Goal: Task Accomplishment & Management: Complete application form

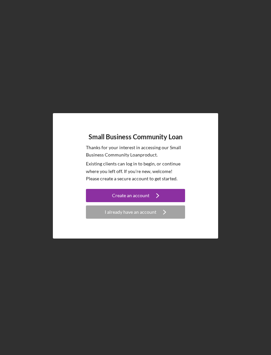
click at [146, 219] on div "I already have an account" at bounding box center [131, 212] width 52 height 13
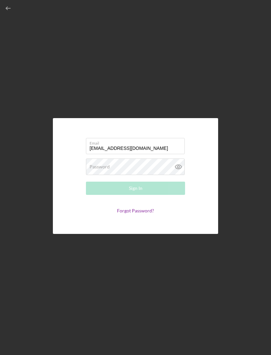
type input "[EMAIL_ADDRESS][DOMAIN_NAME]"
click at [111, 175] on div "Password Required" at bounding box center [135, 167] width 99 height 17
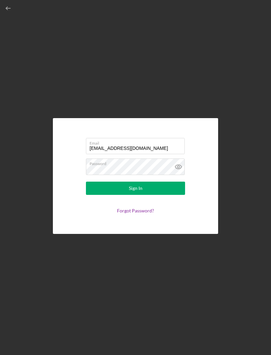
click at [178, 175] on icon at bounding box center [178, 167] width 17 height 17
click at [184, 195] on button "Sign In" at bounding box center [135, 188] width 99 height 13
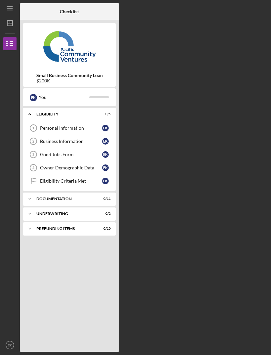
click at [100, 128] on div "Personal Information" at bounding box center [71, 127] width 62 height 5
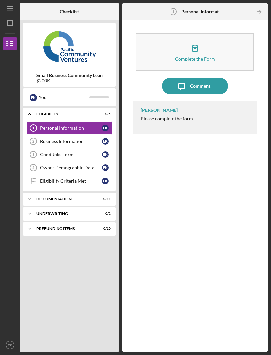
scroll to position [21, 0]
click at [230, 37] on button "Complete the Form Form" at bounding box center [195, 52] width 119 height 38
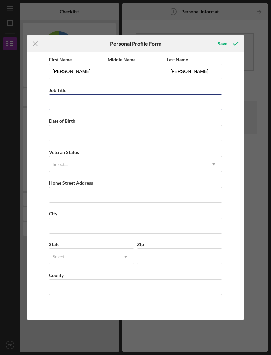
click at [181, 110] on input "Job Title" at bounding box center [136, 102] width 174 height 16
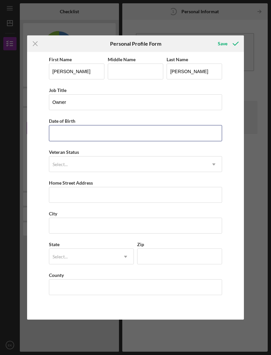
click at [65, 139] on input "Date of Birth" at bounding box center [136, 133] width 174 height 16
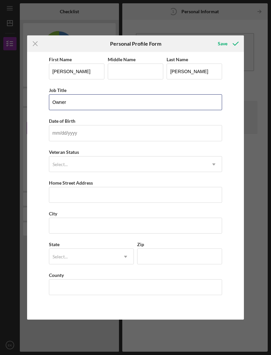
click at [52, 101] on input "Owner" at bounding box center [136, 102] width 174 height 16
type input "Cafe Owner"
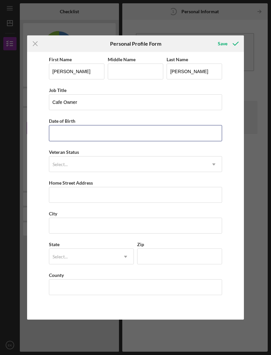
click at [57, 134] on input "Date of Birth" at bounding box center [136, 133] width 174 height 16
type input "[DATE]"
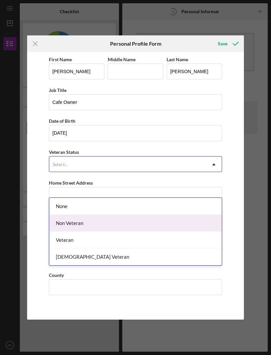
click at [63, 215] on div "Non Veteran" at bounding box center [135, 223] width 173 height 17
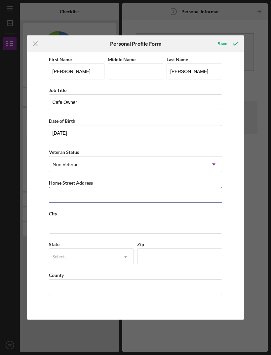
click at [61, 199] on input "Home Street Address" at bounding box center [136, 195] width 174 height 16
type input "[STREET_ADDRESS]"
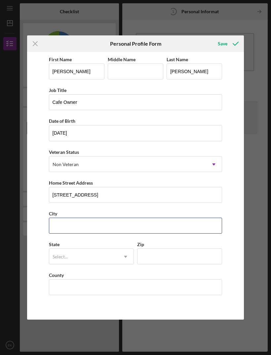
type input "[GEOGRAPHIC_DATA]"
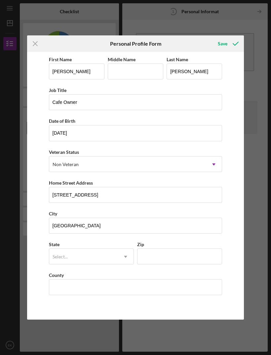
type input "CA"
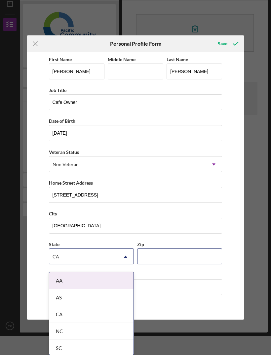
type input "94080"
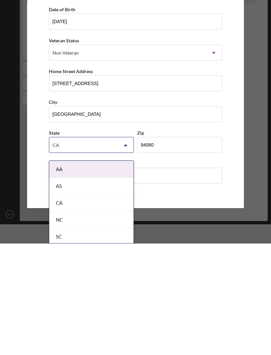
click at [37, 139] on div "First Name [PERSON_NAME] Middle Name Last Name [PERSON_NAME] Title Cafe Owner D…" at bounding box center [135, 185] width 217 height 267
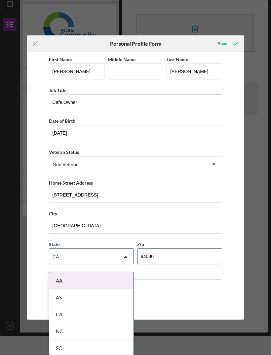
click at [206, 265] on input "94080" at bounding box center [179, 257] width 85 height 16
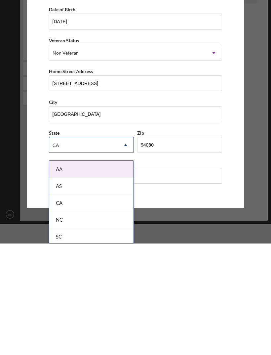
click at [112, 306] on div "CA" at bounding box center [91, 314] width 84 height 17
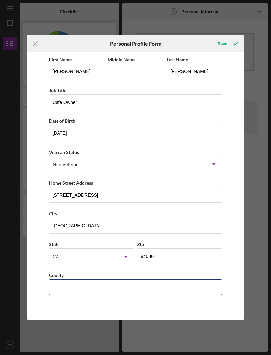
click at [139, 288] on input "County" at bounding box center [136, 287] width 174 height 16
type input "[GEOGRAPHIC_DATA]"
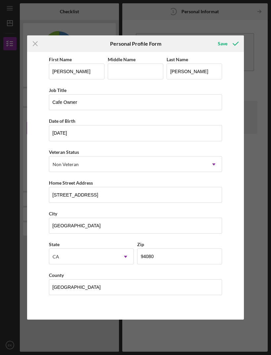
click at [224, 45] on div "Save" at bounding box center [223, 43] width 10 height 13
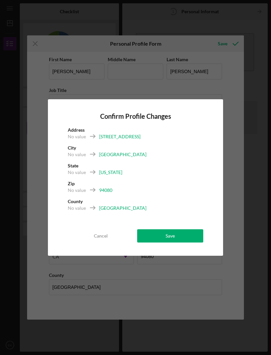
click at [190, 235] on button "Save" at bounding box center [170, 235] width 66 height 13
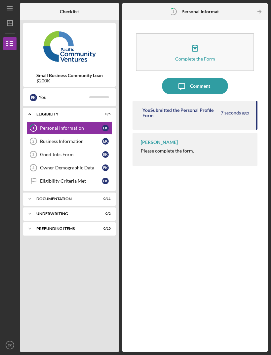
click at [2, 337] on div "Icon/Menu 1 Personal Information Checklist Small Business Community Loan $200K …" at bounding box center [135, 177] width 271 height 355
click at [192, 40] on icon "button" at bounding box center [195, 48] width 17 height 17
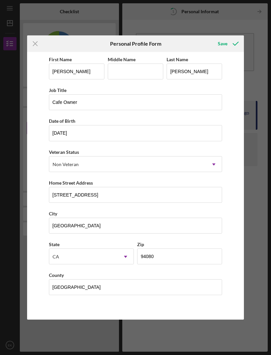
click at [226, 42] on div "Save" at bounding box center [223, 43] width 10 height 13
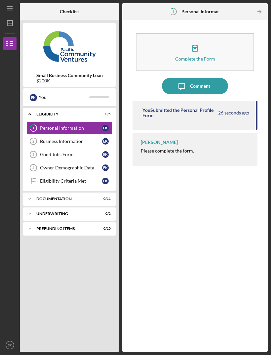
click at [73, 139] on div "Business Information" at bounding box center [71, 141] width 62 height 5
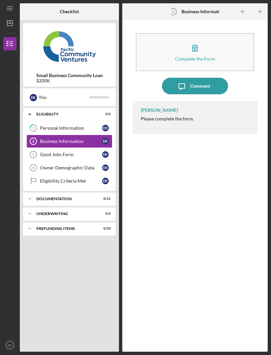
click at [199, 40] on icon "button" at bounding box center [195, 48] width 17 height 17
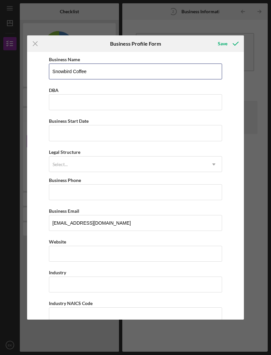
click at [111, 71] on input "Snowbird Coffee" at bounding box center [136, 72] width 174 height 16
type input "S"
type input "Brunmeda"
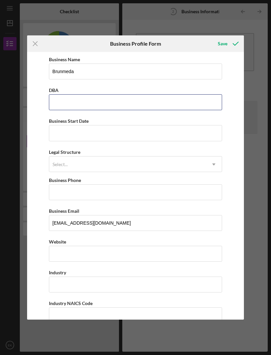
click at [108, 108] on input "DBA" at bounding box center [136, 102] width 174 height 16
type input "Snowbird Coffee"
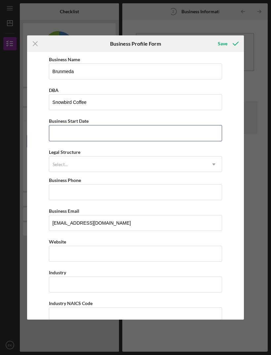
click at [123, 139] on input "Business Start Date" at bounding box center [136, 133] width 174 height 16
type input "[DATE]"
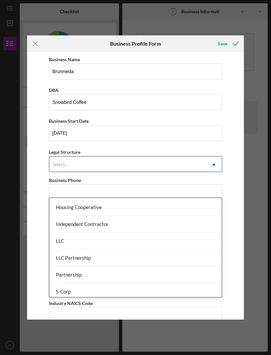
scroll to position [83, 0]
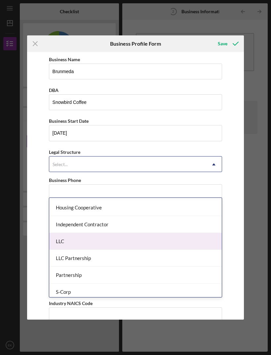
click at [88, 233] on div "LLC" at bounding box center [135, 241] width 173 height 17
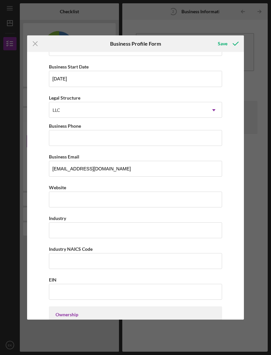
scroll to position [56, 0]
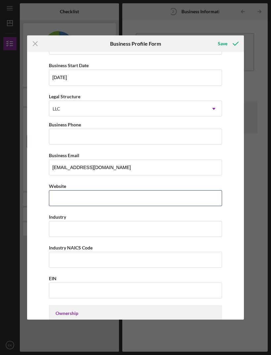
click at [103, 204] on input "Website" at bounding box center [136, 198] width 174 height 16
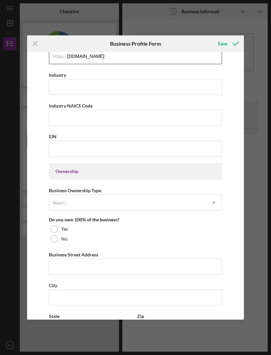
scroll to position [197, 0]
type input "[DOMAIN_NAME]"
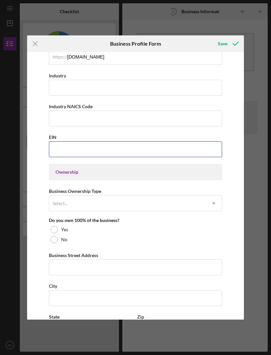
click at [130, 156] on input "EIN" at bounding box center [136, 149] width 174 height 16
type input "[US_EMPLOYER_IDENTIFICATION_NUMBER]"
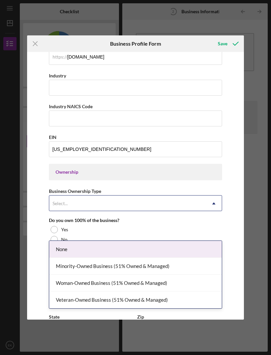
click at [189, 258] on div "Minority-Owned Business (51% Owned & Managed)" at bounding box center [135, 266] width 173 height 17
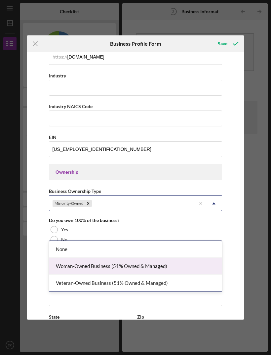
click at [164, 258] on div "Woman-Owned Business (51% Owned & Managed)" at bounding box center [135, 266] width 173 height 17
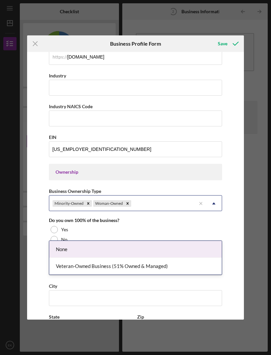
click at [237, 187] on div "Business Name Brunmeda DBA Snowbird Coffee Business Start Date [DATE] Legal Str…" at bounding box center [135, 185] width 217 height 267
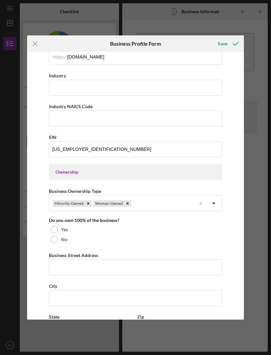
click at [58, 235] on div "Yes" at bounding box center [136, 230] width 174 height 10
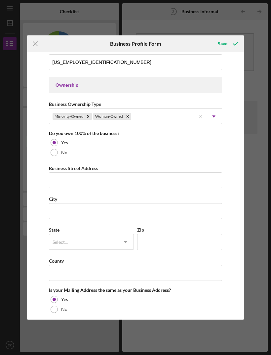
scroll to position [288, 0]
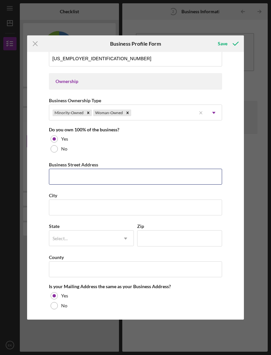
click at [132, 185] on input "Business Street Address" at bounding box center [136, 177] width 174 height 16
type input "1352a [GEOGRAPHIC_DATA]"
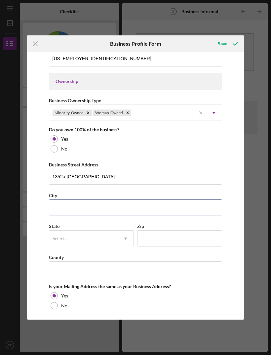
click at [104, 213] on input "City" at bounding box center [136, 208] width 174 height 16
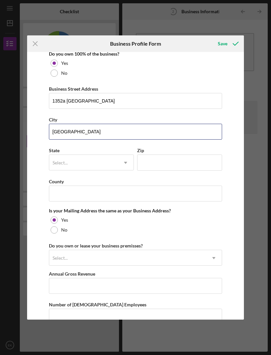
scroll to position [363, 0]
type input "[GEOGRAPHIC_DATA]"
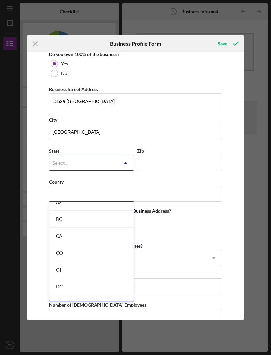
scroll to position [174, 0]
click at [84, 213] on div "CA" at bounding box center [91, 221] width 84 height 17
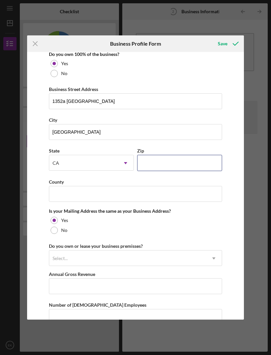
click at [177, 168] on input "Zip" at bounding box center [179, 163] width 85 height 16
click at [190, 169] on input "94080" at bounding box center [179, 163] width 85 height 16
type input "94122"
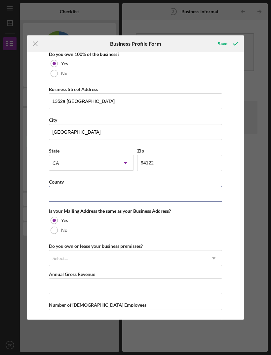
click at [175, 201] on input "County" at bounding box center [136, 194] width 174 height 16
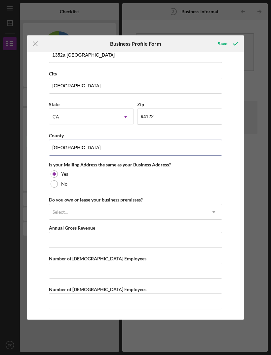
scroll to position [419, 0]
type input "[GEOGRAPHIC_DATA]"
click at [58, 186] on div "No" at bounding box center [136, 184] width 174 height 10
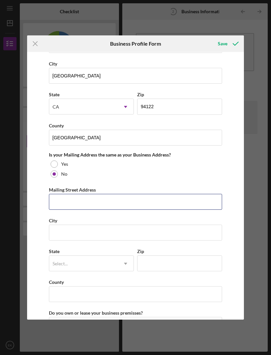
click at [175, 210] on input "Mailing Street Address" at bounding box center [136, 202] width 174 height 16
type input "[STREET_ADDRESS]"
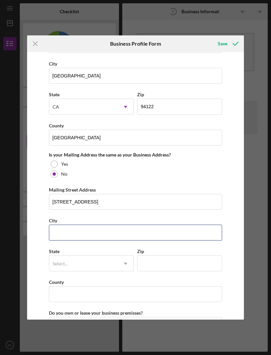
type input "[GEOGRAPHIC_DATA]"
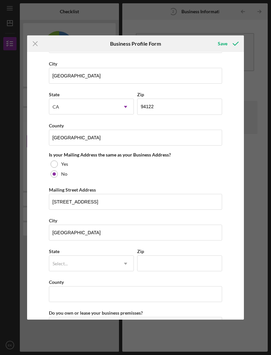
type input "CA"
type input "94080"
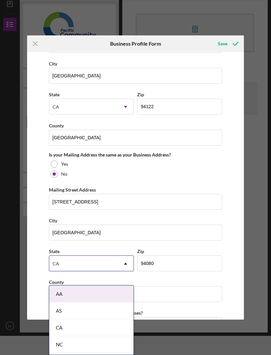
click at [94, 330] on div "CA" at bounding box center [91, 327] width 84 height 17
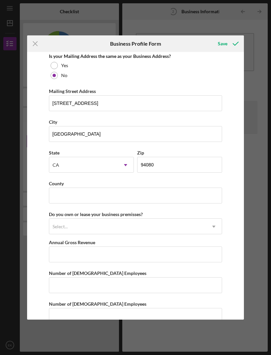
scroll to position [527, 0]
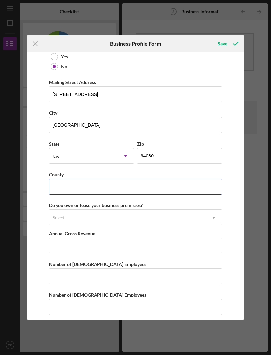
click at [129, 195] on input "County" at bounding box center [136, 187] width 174 height 16
type input "[GEOGRAPHIC_DATA]"
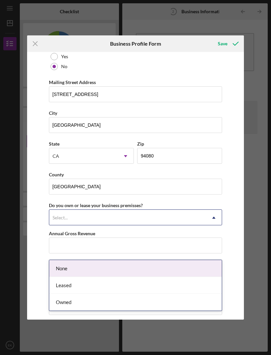
click at [102, 277] on div "Leased" at bounding box center [135, 285] width 173 height 17
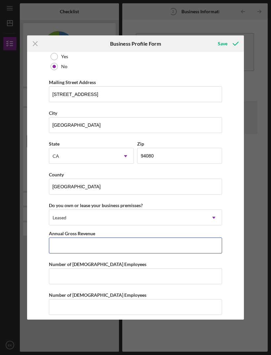
click at [176, 254] on input "Annual Gross Revenue" at bounding box center [136, 246] width 174 height 16
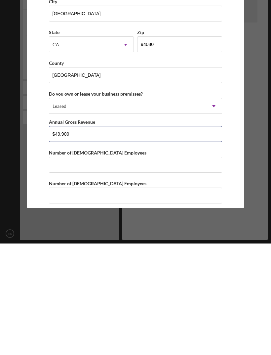
type input "$499,000"
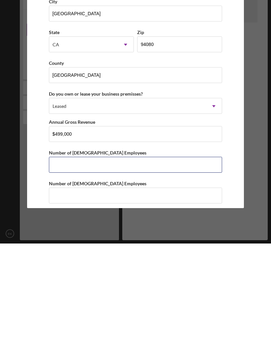
click at [192, 268] on input "Number of [DEMOGRAPHIC_DATA] Employees" at bounding box center [136, 276] width 174 height 16
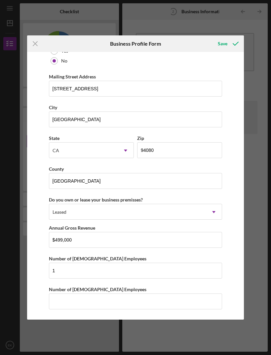
scroll to position [545, 0]
type input "1"
click at [113, 302] on input "Number of [DEMOGRAPHIC_DATA] Employees" at bounding box center [136, 302] width 174 height 16
type input "5"
click at [223, 41] on div "Save" at bounding box center [223, 43] width 10 height 13
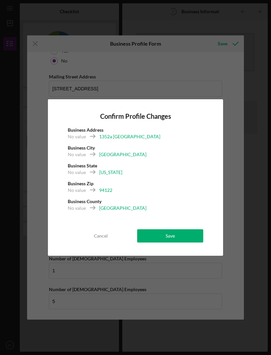
click at [189, 236] on button "Save" at bounding box center [170, 235] width 66 height 13
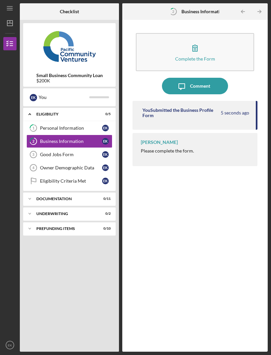
click at [66, 152] on div "Good Jobs Form" at bounding box center [71, 154] width 62 height 5
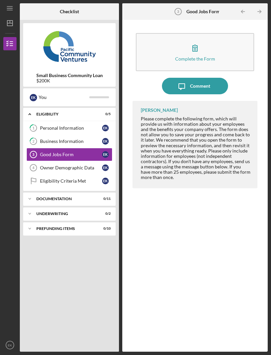
click at [206, 34] on button "Complete the Form Form" at bounding box center [195, 52] width 119 height 38
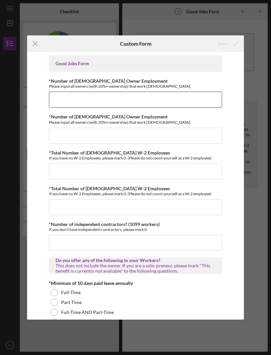
click at [110, 98] on input "*Number of [DEMOGRAPHIC_DATA] Owner Employment" at bounding box center [136, 100] width 174 height 16
type input "1"
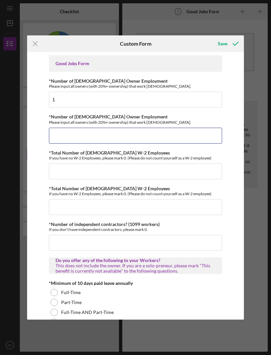
click at [124, 138] on input "*Number of [DEMOGRAPHIC_DATA] Owner Employment" at bounding box center [136, 136] width 174 height 16
type input "5"
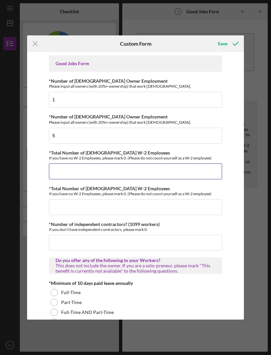
click at [111, 174] on input "*Total Number of [DEMOGRAPHIC_DATA] W-2 Employees" at bounding box center [136, 172] width 174 height 16
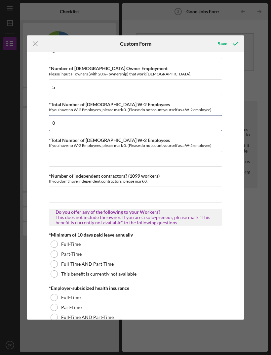
scroll to position [50, 0]
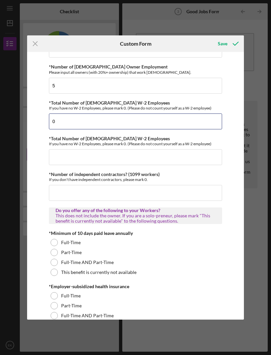
type input "0"
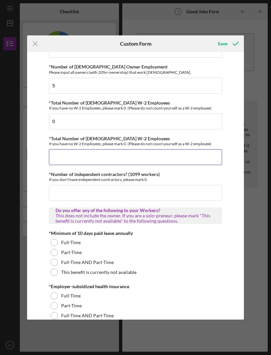
click at [183, 162] on input "*Total Number of [DEMOGRAPHIC_DATA] W-2 Employees" at bounding box center [136, 157] width 174 height 16
type input "5"
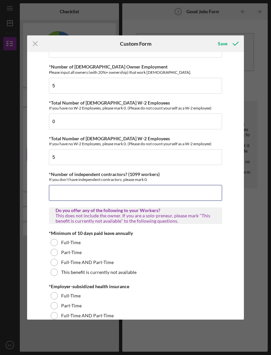
click at [137, 199] on input "*Number of independent contractors? (1099 workers)" at bounding box center [136, 193] width 174 height 16
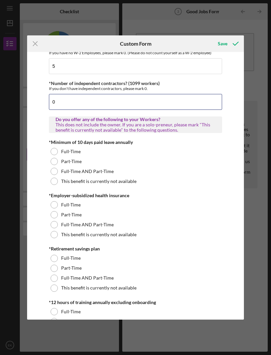
scroll to position [141, 0]
type input "0"
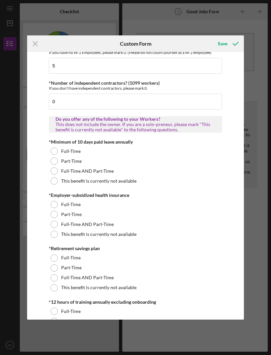
click at [57, 153] on div at bounding box center [54, 151] width 7 height 7
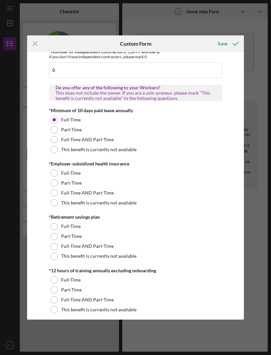
scroll to position [173, 0]
click at [125, 205] on label "This benefit is currently not available" at bounding box center [98, 202] width 75 height 5
click at [55, 240] on div at bounding box center [54, 236] width 7 height 7
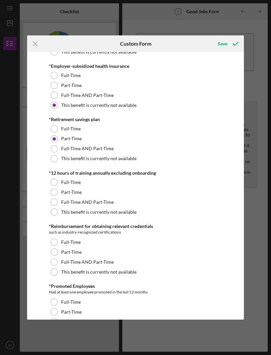
scroll to position [270, 0]
click at [131, 215] on label "This benefit is currently not available" at bounding box center [98, 212] width 75 height 5
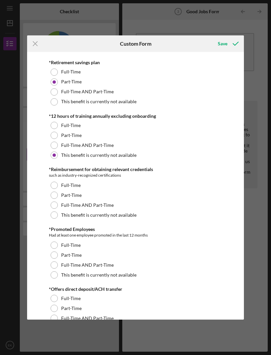
scroll to position [328, 0]
click at [132, 218] on label "This benefit is currently not available" at bounding box center [98, 214] width 75 height 5
click at [79, 258] on label "Part-Time" at bounding box center [71, 254] width 21 height 5
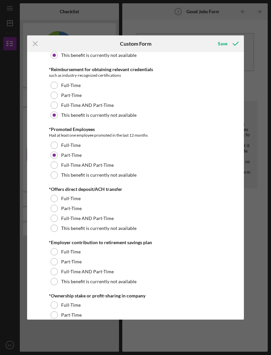
scroll to position [427, 0]
click at [76, 212] on label "Part-Time" at bounding box center [71, 208] width 21 height 5
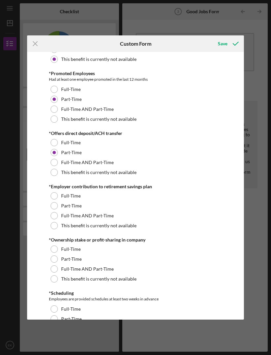
scroll to position [484, 0]
click at [128, 209] on div "Part-Time" at bounding box center [136, 206] width 174 height 10
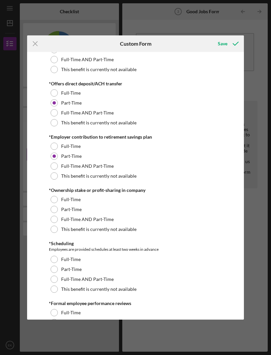
scroll to position [533, 0]
click at [128, 204] on div "Full-Time" at bounding box center [136, 199] width 174 height 10
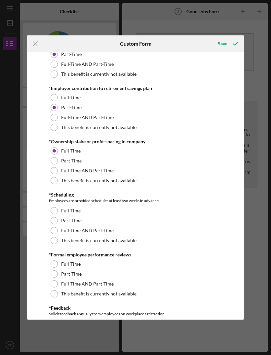
scroll to position [582, 0]
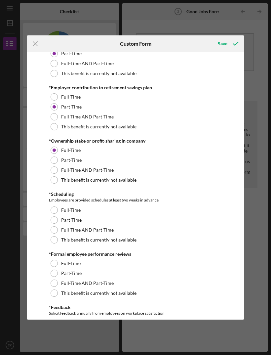
click at [85, 224] on div "Part-Time" at bounding box center [136, 220] width 174 height 10
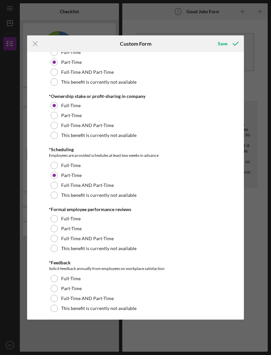
scroll to position [628, 0]
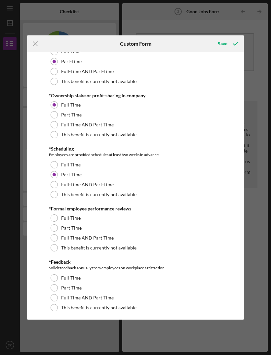
click at [79, 229] on label "Part-Time" at bounding box center [71, 227] width 21 height 5
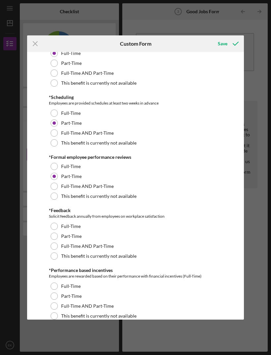
scroll to position [680, 0]
click at [103, 249] on label "Full-Time AND Part-Time" at bounding box center [87, 245] width 53 height 5
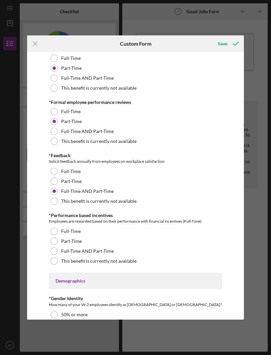
scroll to position [734, 0]
click at [73, 241] on label "Part-Time" at bounding box center [71, 241] width 21 height 5
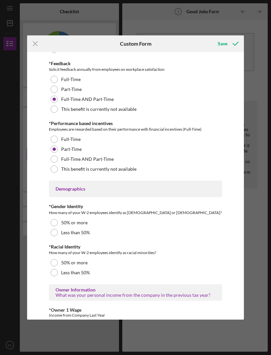
scroll to position [827, 0]
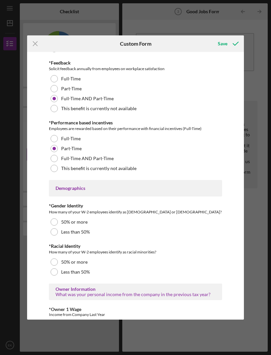
click at [88, 235] on label "Less than 50%" at bounding box center [75, 231] width 29 height 5
click at [57, 262] on div "50% or more" at bounding box center [136, 262] width 174 height 10
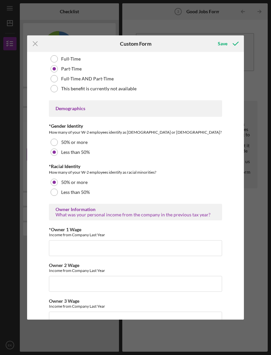
scroll to position [909, 0]
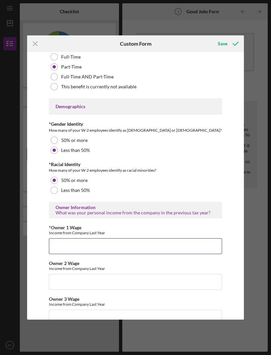
click at [144, 251] on input "*Owner 1 Wage" at bounding box center [136, 246] width 174 height 16
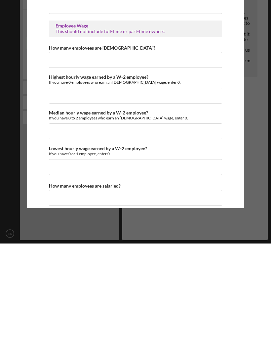
scroll to position [1181, 0]
type input "76,000"
click at [143, 163] on input "How many employees are [DEMOGRAPHIC_DATA]?" at bounding box center [136, 171] width 174 height 16
type input "5"
click at [140, 199] on input "Highest hourly wage earned by a W-2 employee?" at bounding box center [136, 207] width 174 height 16
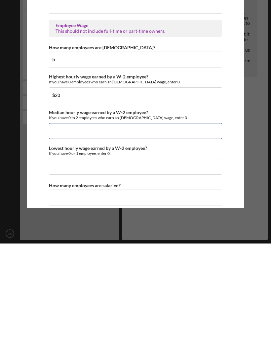
click at [118, 235] on input "Median hourly wage earned by a W-2 employee?" at bounding box center [136, 243] width 174 height 16
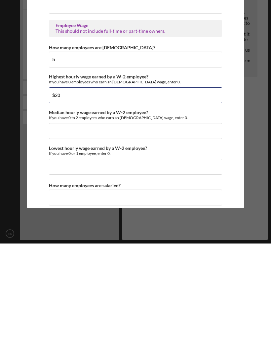
click at [122, 199] on input "$20" at bounding box center [136, 207] width 174 height 16
click at [159, 199] on input "$20" at bounding box center [136, 207] width 174 height 16
type input "$25"
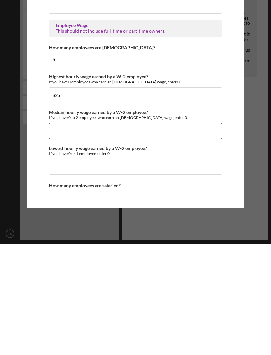
click at [147, 235] on input "Median hourly wage earned by a W-2 employee?" at bounding box center [136, 243] width 174 height 16
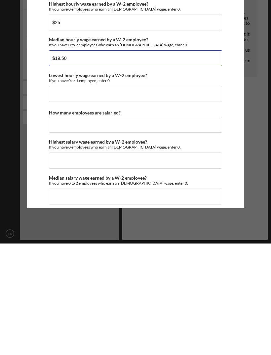
scroll to position [1256, 0]
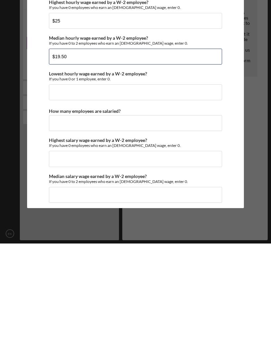
type input "$19.50"
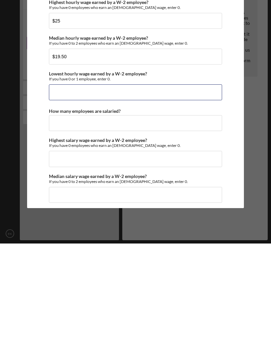
click at [150, 196] on input "Lowest hourly wage earned by a W-2 employee?" at bounding box center [136, 204] width 174 height 16
type input "$19.18"
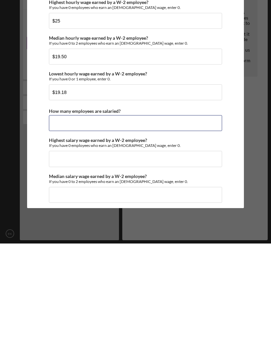
click at [137, 227] on input "How many employees are salaried?" at bounding box center [136, 235] width 174 height 16
type input "0"
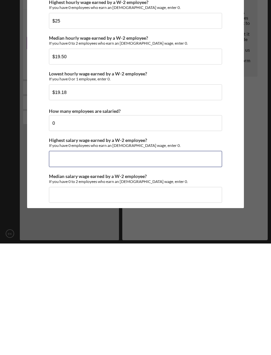
click at [173, 263] on input "Highest salary wage earned by a W-2 employee?" at bounding box center [136, 271] width 174 height 16
type input "$0"
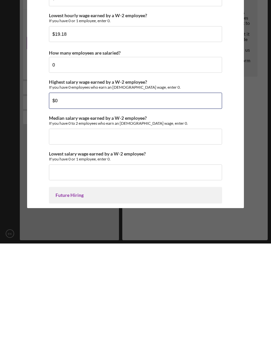
scroll to position [1321, 0]
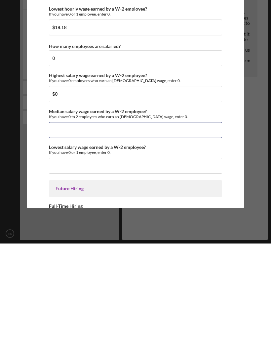
click at [160, 234] on input "Median salary wage earned by a W-2 employee?" at bounding box center [136, 242] width 174 height 16
type input "$0"
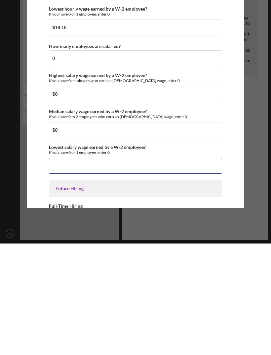
click at [136, 269] on input "Lowest salary wage earned by a W-2 employee?" at bounding box center [136, 277] width 174 height 16
type input "$0"
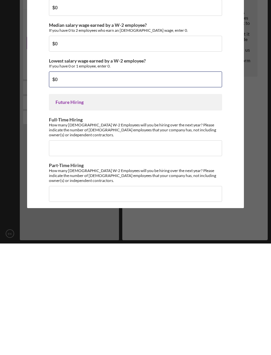
scroll to position [1413, 0]
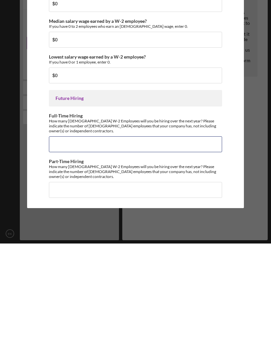
click at [208, 248] on input "Full-Time Hiring" at bounding box center [136, 256] width 174 height 16
type input "0"
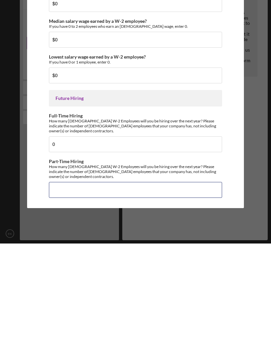
click at [138, 294] on input "Part-Time Hiring" at bounding box center [136, 302] width 174 height 16
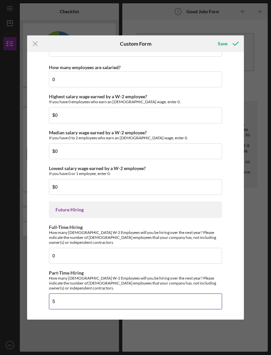
type input "5"
click at [226, 39] on div "Save" at bounding box center [223, 43] width 10 height 13
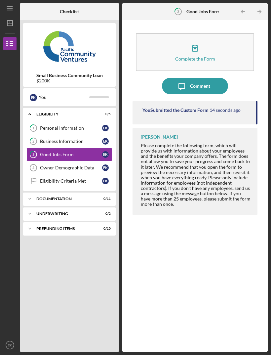
click at [72, 165] on div "Owner Demographic Data" at bounding box center [71, 167] width 62 height 5
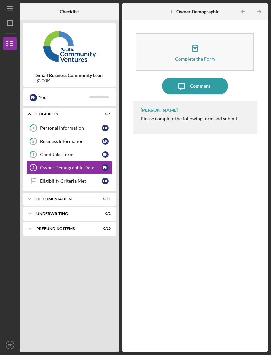
click at [199, 40] on icon "button" at bounding box center [195, 48] width 17 height 17
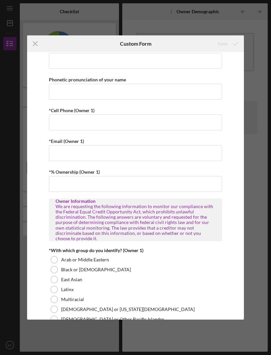
scroll to position [158, 0]
